Goal: Information Seeking & Learning: Check status

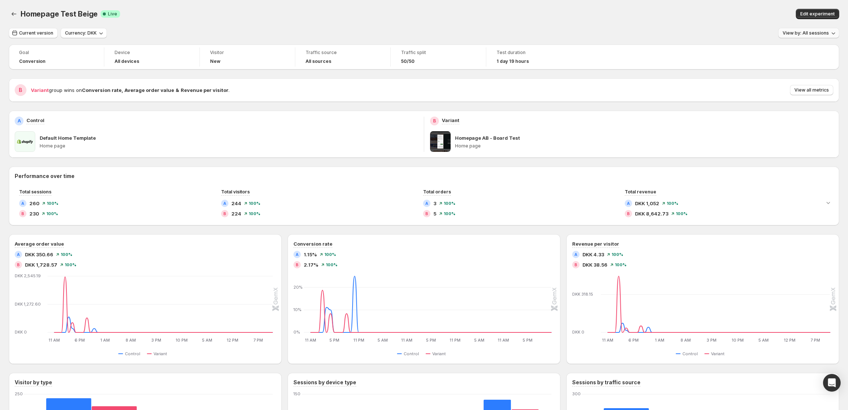
click at [720, 34] on span "View by: All sessions" at bounding box center [806, 33] width 46 height 6
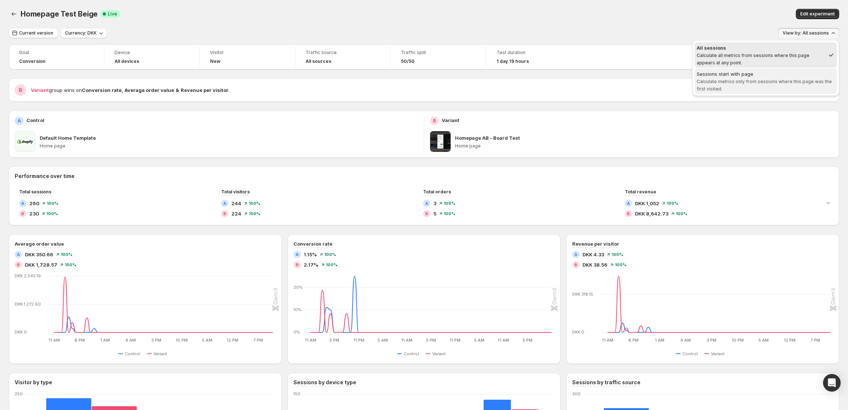
click at [720, 81] on span "Calculate metrics only from sessions where this page was the first visited." at bounding box center [764, 85] width 135 height 13
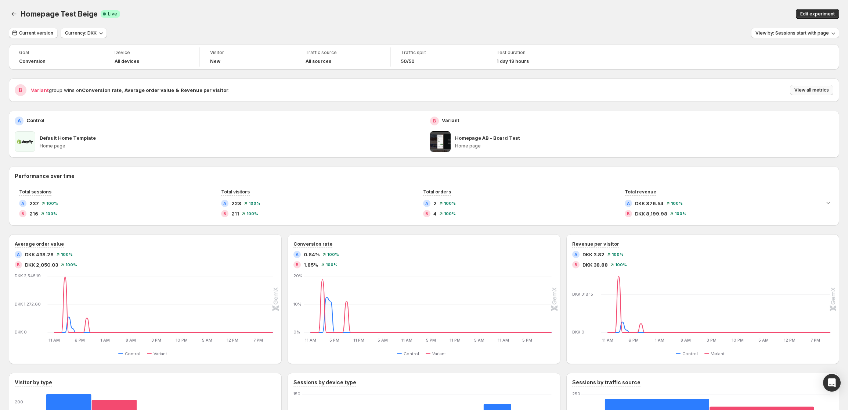
click at [720, 91] on span "View all metrics" at bounding box center [812, 90] width 35 height 6
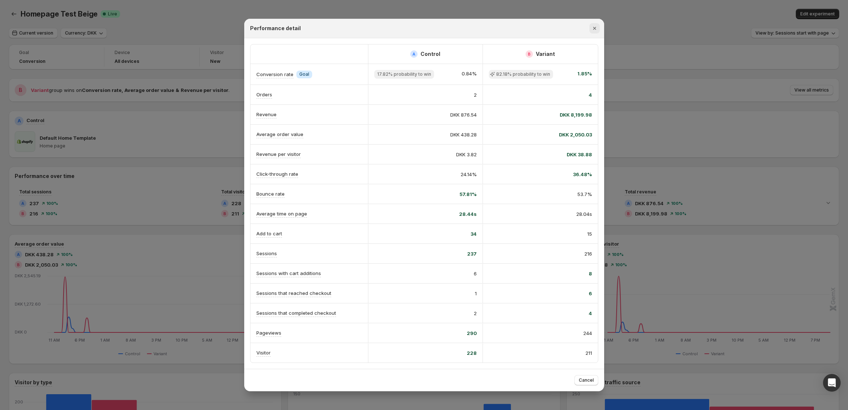
click at [594, 28] on icon "Close" at bounding box center [594, 28] width 3 height 3
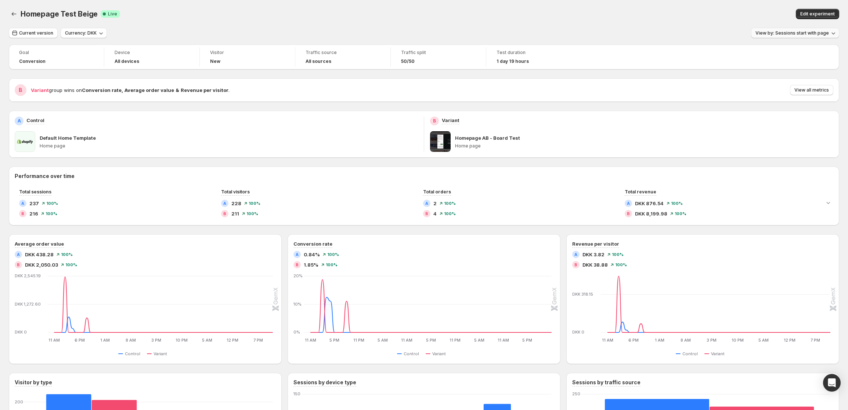
click at [720, 37] on button "View by: Sessions start with page" at bounding box center [795, 33] width 88 height 10
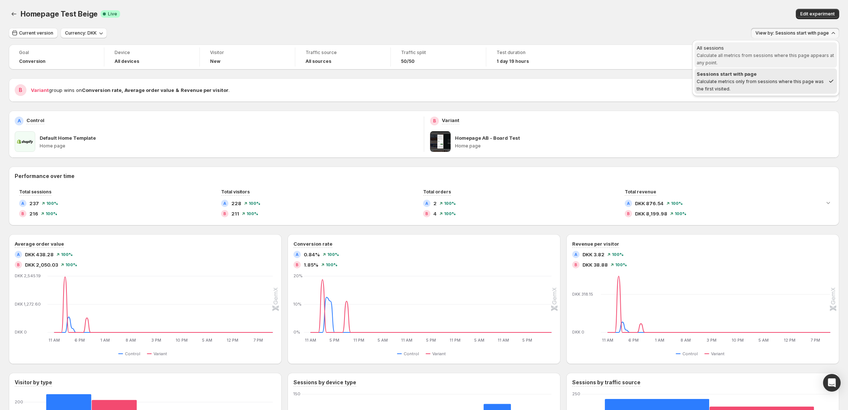
click at [720, 56] on span "Calculate all metrics from sessions where this page appears at any point." at bounding box center [765, 59] width 137 height 13
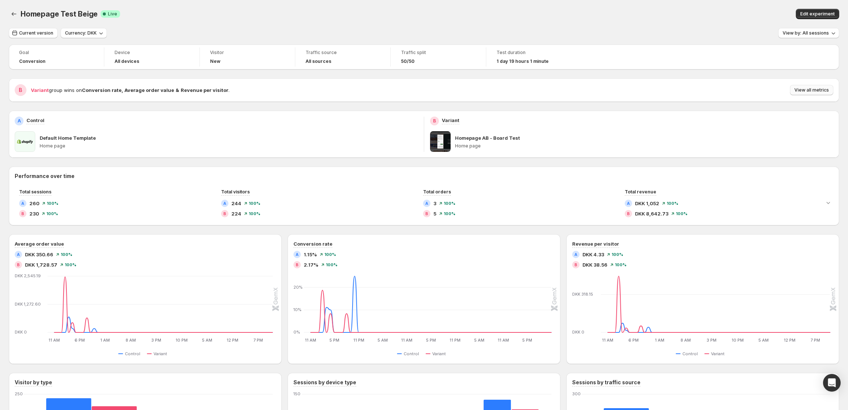
click at [720, 93] on span "View all metrics" at bounding box center [812, 90] width 35 height 6
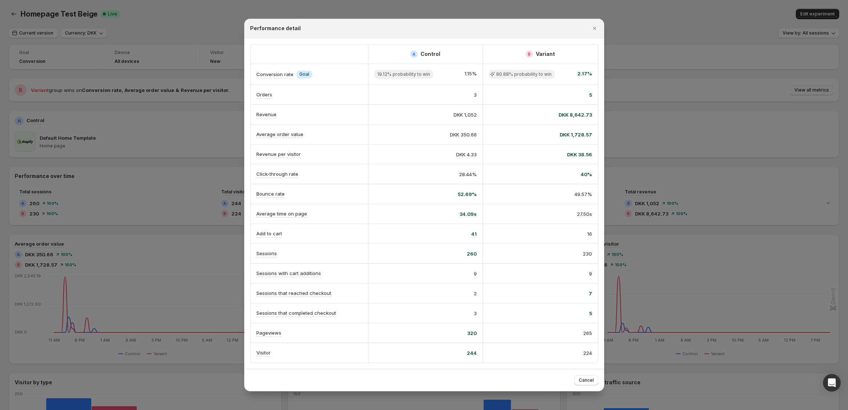
click at [597, 26] on icon "Close" at bounding box center [594, 28] width 7 height 7
